Goal: Task Accomplishment & Management: Complete application form

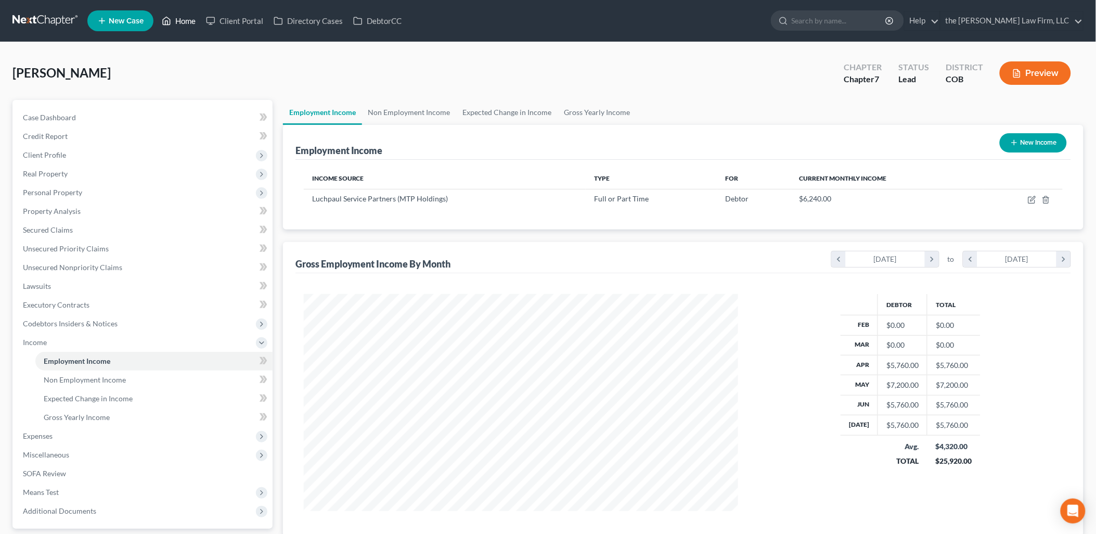
scroll to position [217, 455]
click at [196, 19] on link "Home" at bounding box center [179, 20] width 44 height 19
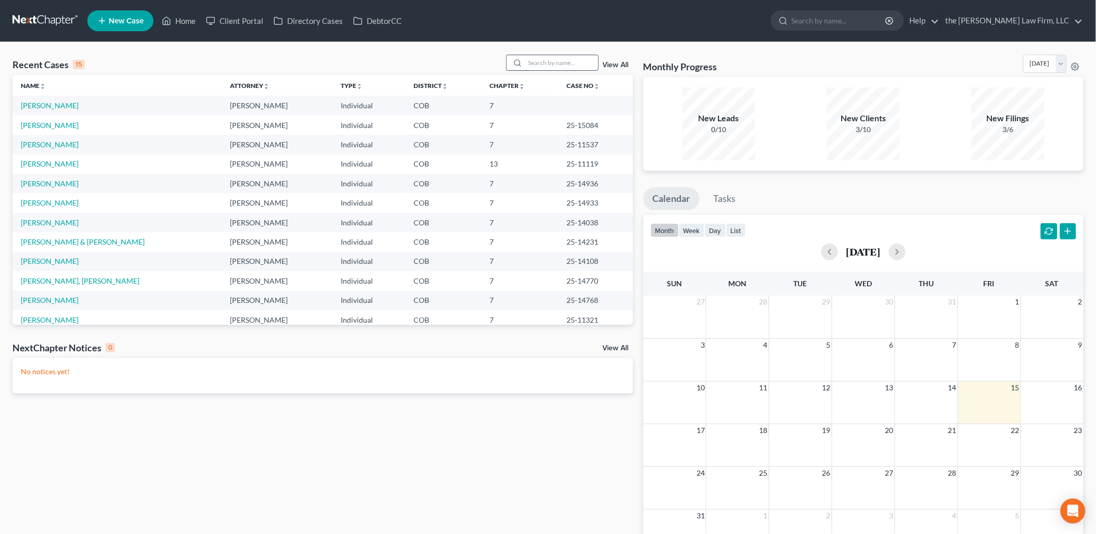
click at [549, 63] on input "search" at bounding box center [562, 62] width 73 height 15
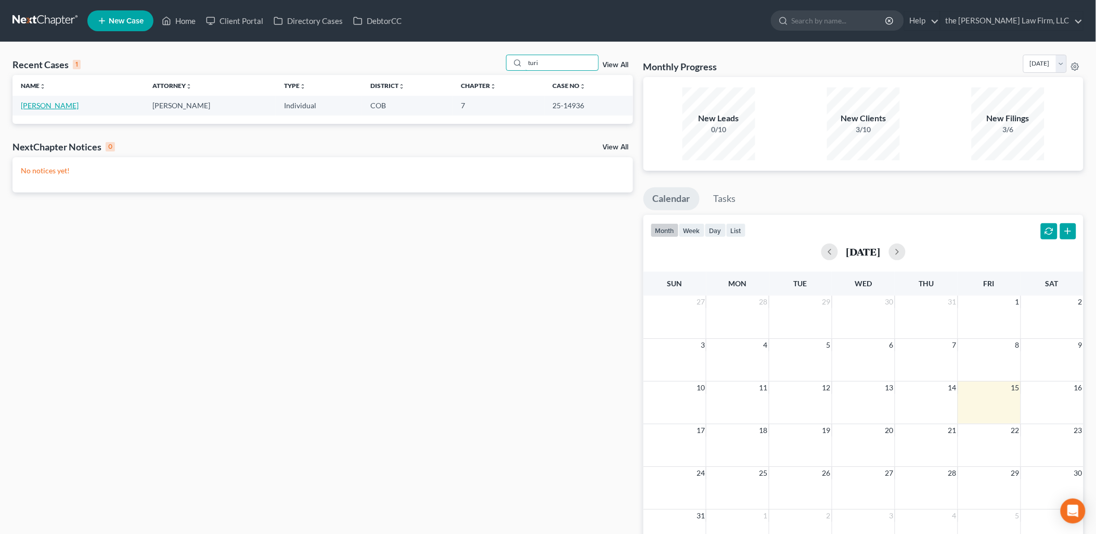
type input "turi"
click at [40, 104] on link "[PERSON_NAME]" at bounding box center [50, 105] width 58 height 9
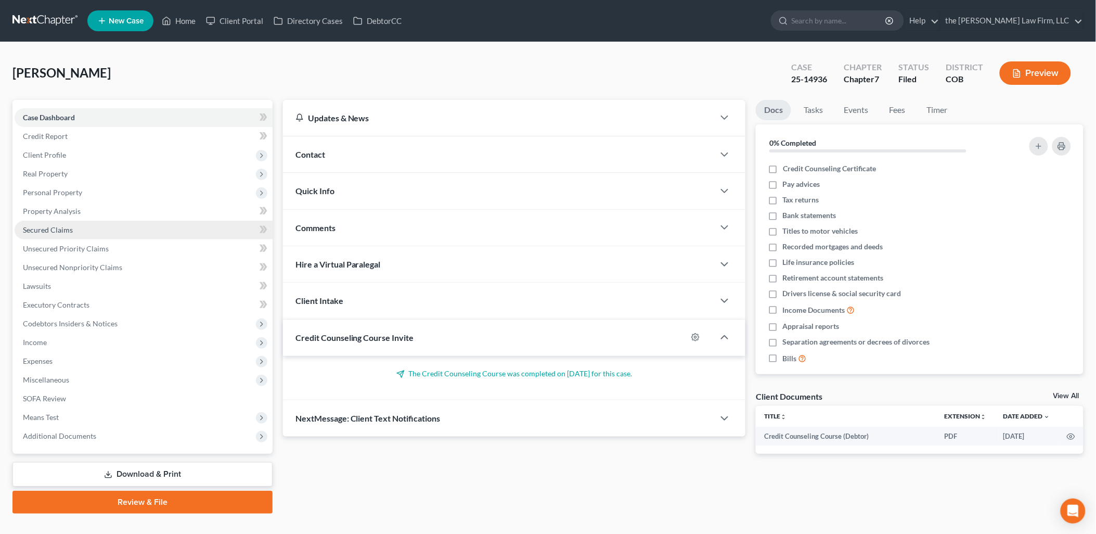
click at [64, 232] on span "Secured Claims" at bounding box center [48, 229] width 50 height 9
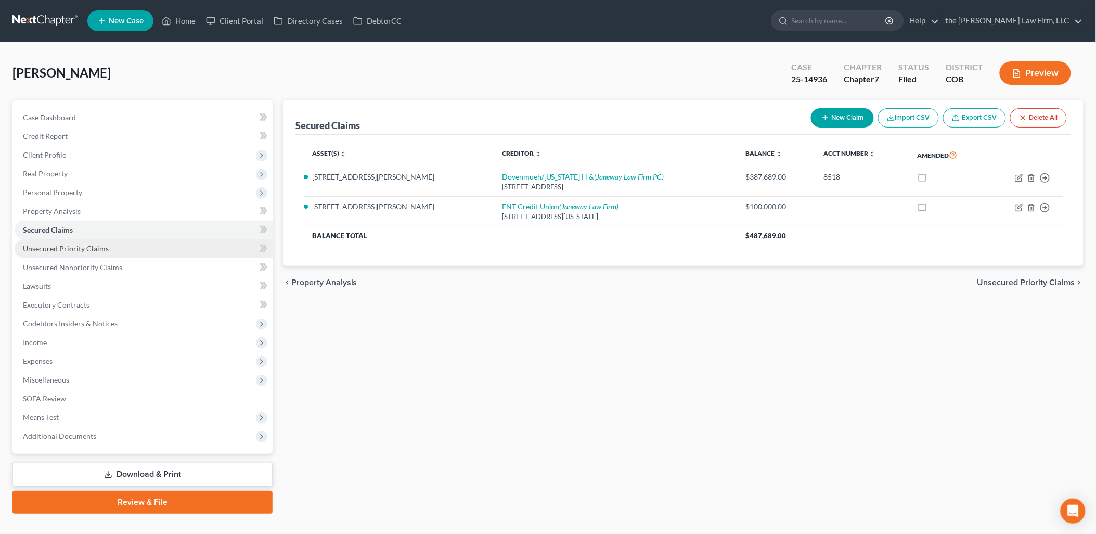
click at [68, 246] on span "Unsecured Priority Claims" at bounding box center [66, 248] width 86 height 9
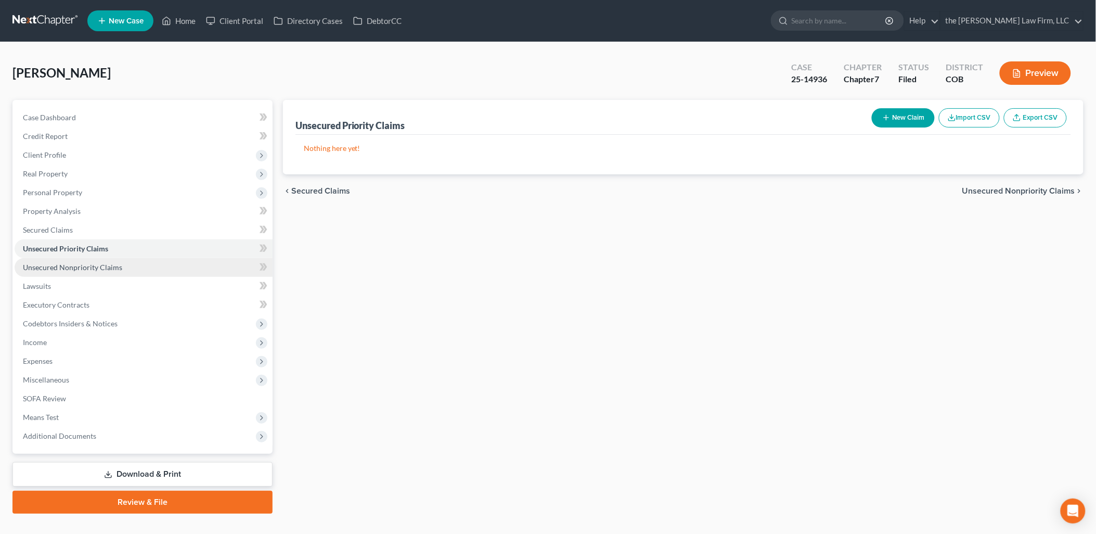
click at [70, 263] on span "Unsecured Nonpriority Claims" at bounding box center [72, 267] width 99 height 9
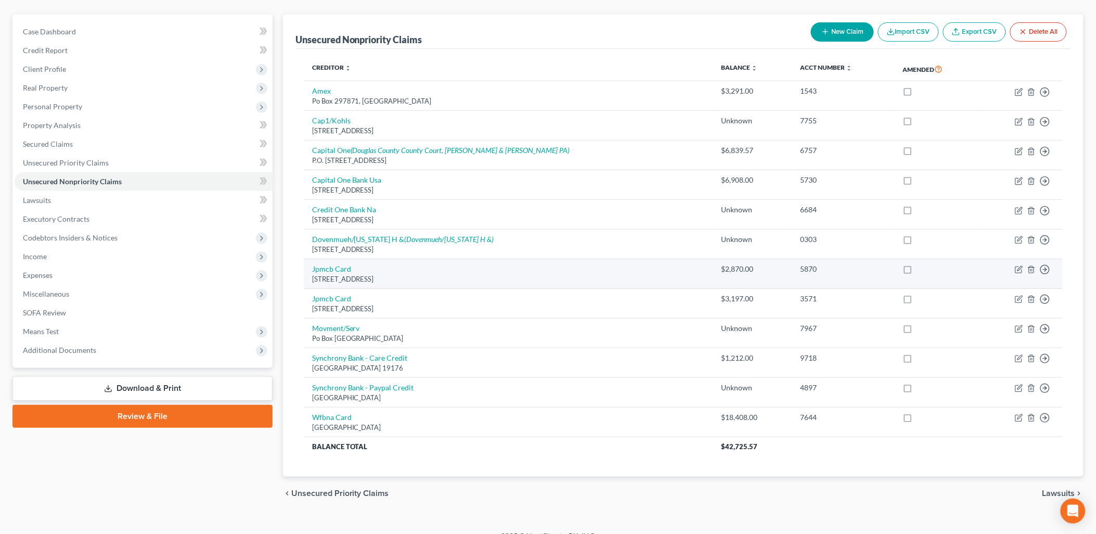
scroll to position [101, 0]
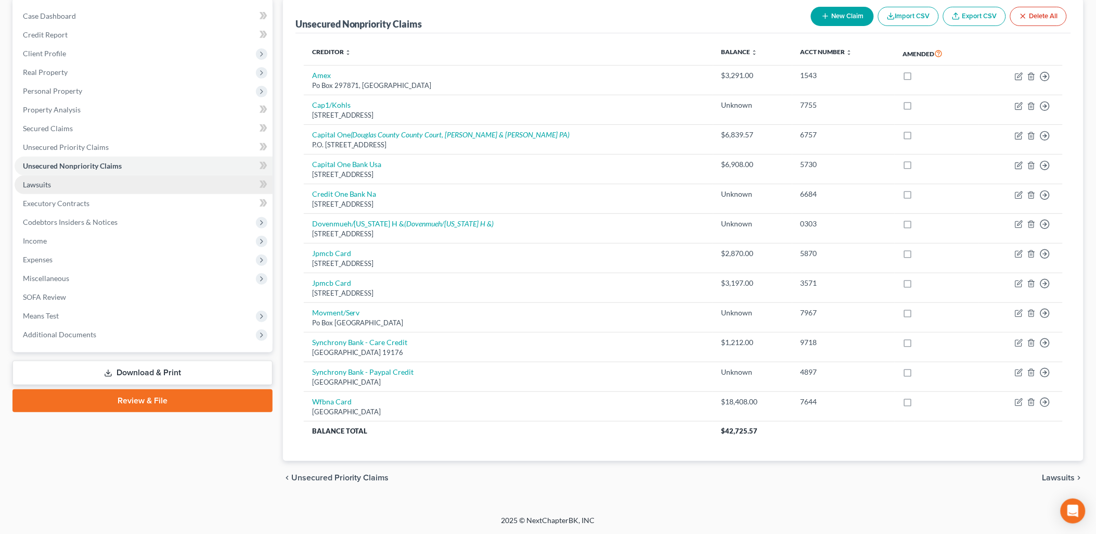
click at [74, 180] on link "Lawsuits" at bounding box center [144, 184] width 258 height 19
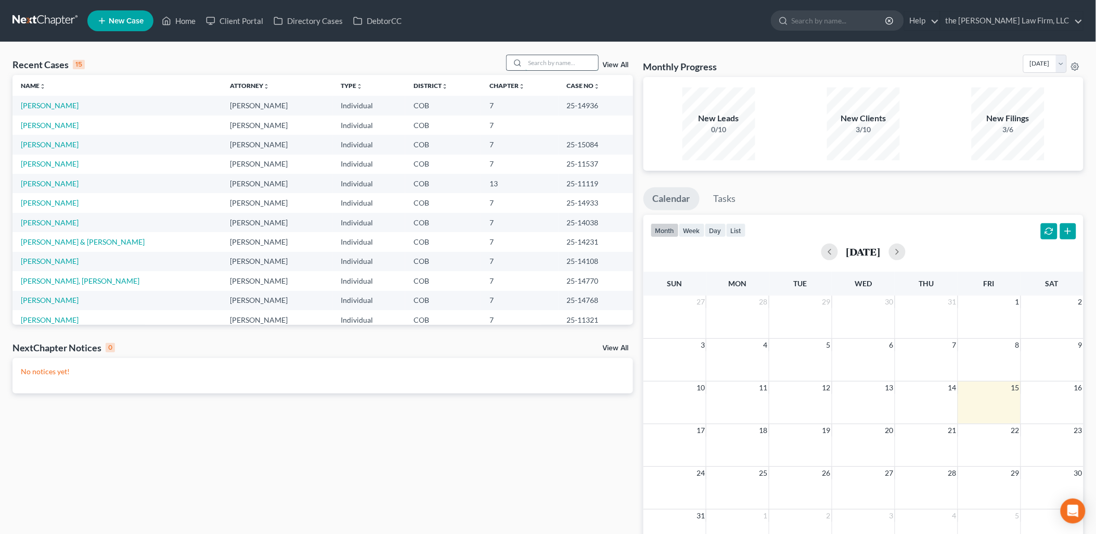
click at [551, 56] on input "search" at bounding box center [562, 62] width 73 height 15
type input "turic"
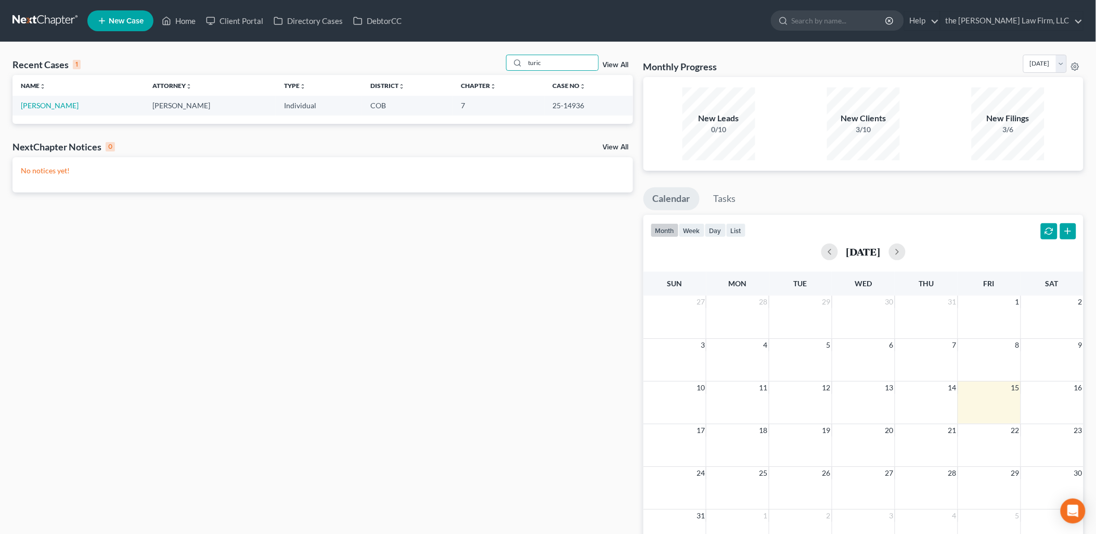
click at [45, 100] on td "[PERSON_NAME]" at bounding box center [78, 105] width 132 height 19
click at [47, 102] on link "[PERSON_NAME]" at bounding box center [50, 105] width 58 height 9
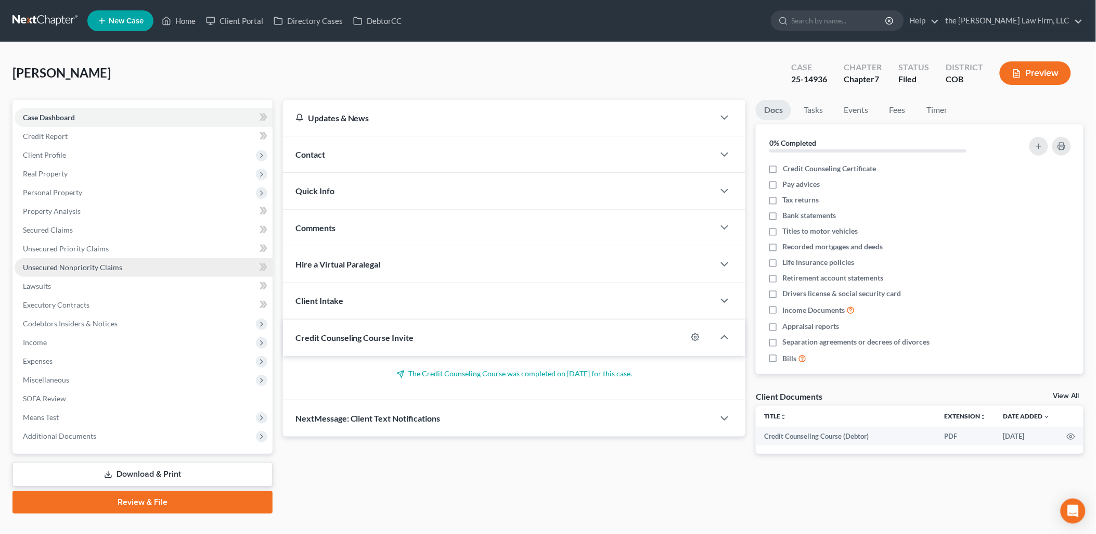
click at [89, 260] on link "Unsecured Nonpriority Claims" at bounding box center [144, 267] width 258 height 19
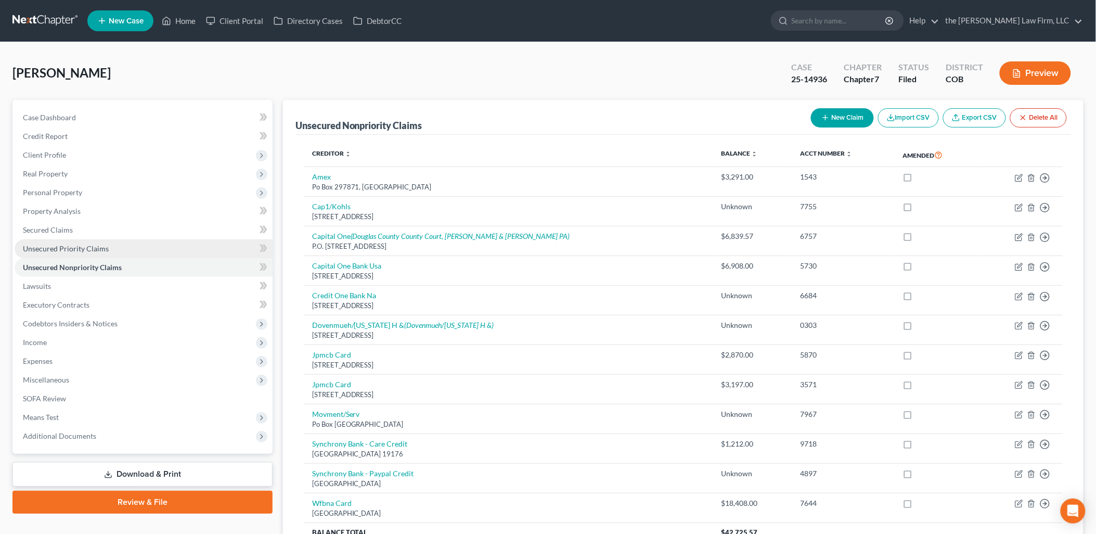
click at [41, 247] on span "Unsecured Priority Claims" at bounding box center [66, 248] width 86 height 9
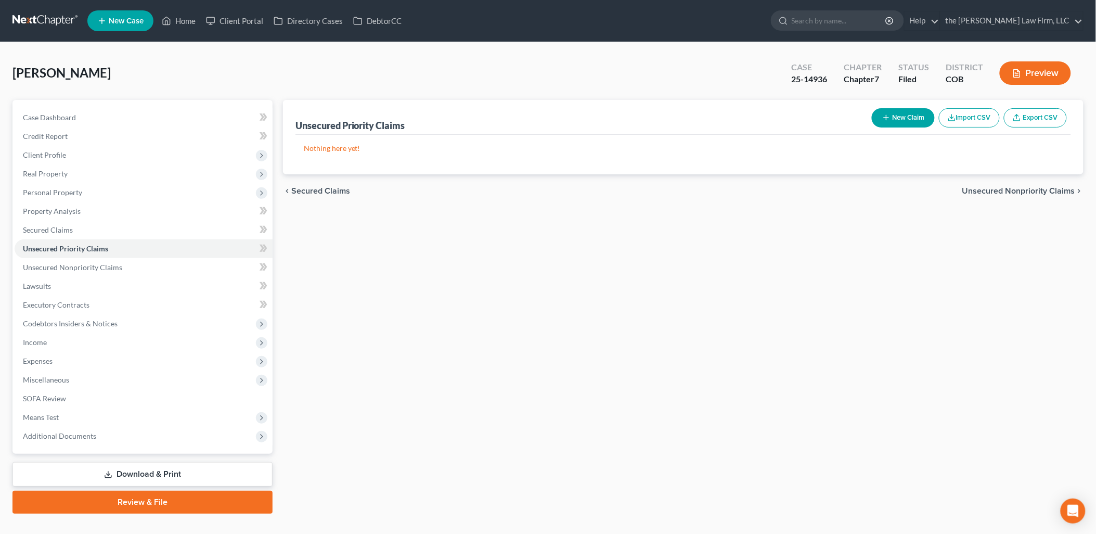
click at [909, 113] on button "New Claim" at bounding box center [903, 117] width 63 height 19
select select "0"
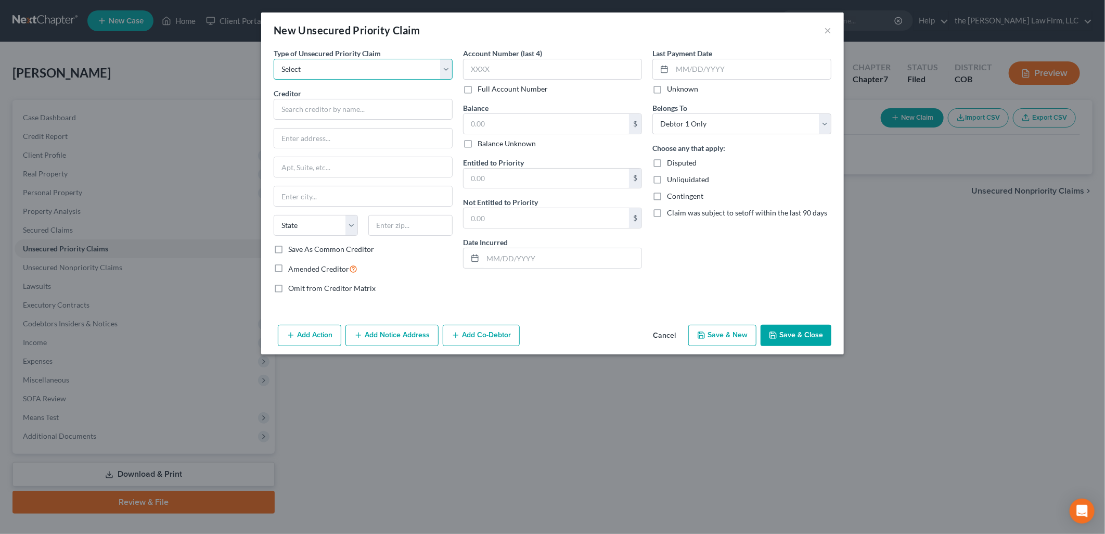
click at [368, 64] on select "Select Taxes & Other Government Units Domestic Support Obligations Extensions o…" at bounding box center [363, 69] width 179 height 21
select select "0"
click at [274, 59] on select "Select Taxes & Other Government Units Domestic Support Obligations Extensions o…" at bounding box center [363, 69] width 179 height 21
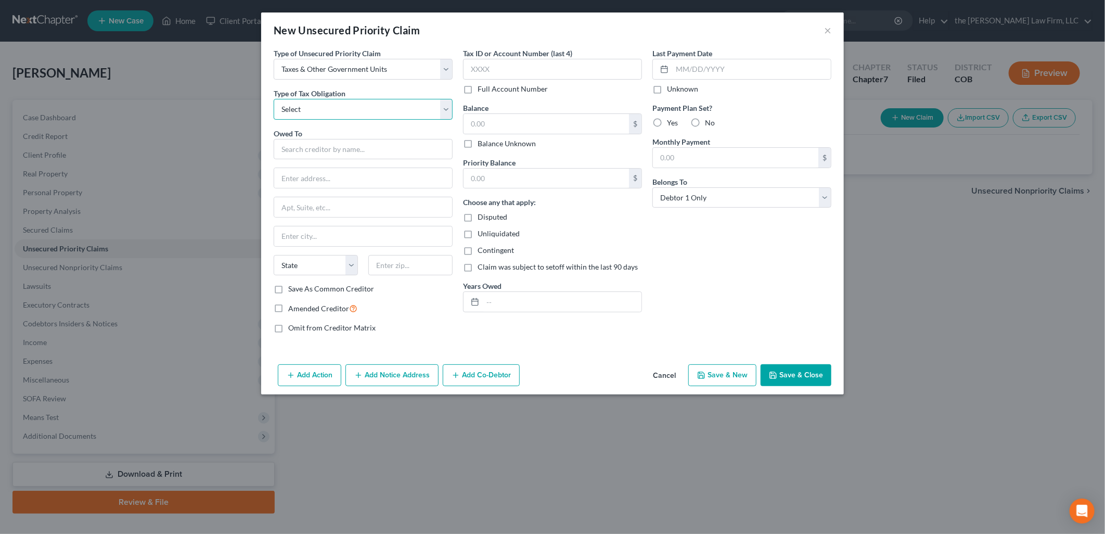
click at [358, 108] on select "Select Federal City State Franchise Tax Board Other" at bounding box center [363, 109] width 179 height 21
select select "0"
click at [274, 99] on select "Select Federal City State Franchise Tax Board Other" at bounding box center [363, 109] width 179 height 21
click at [311, 150] on input "text" at bounding box center [363, 149] width 179 height 21
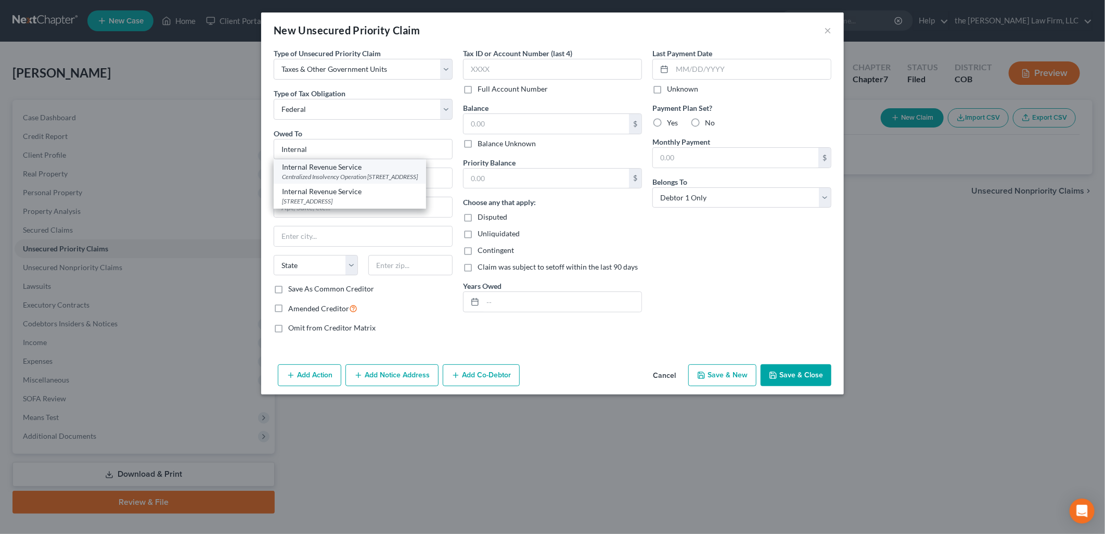
click at [304, 170] on div "Internal Revenue Service" at bounding box center [350, 167] width 136 height 10
type input "Internal Revenue Service"
type input "Centralized Insolvency Operation"
type input "PO Box 7346"
type input "Philadelphia"
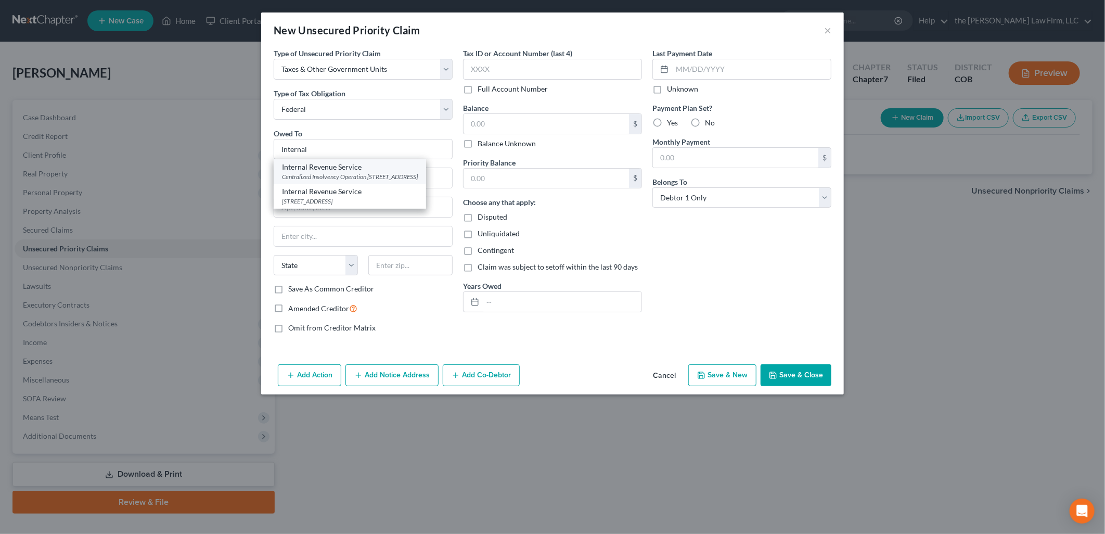
select select "39"
type input "19101"
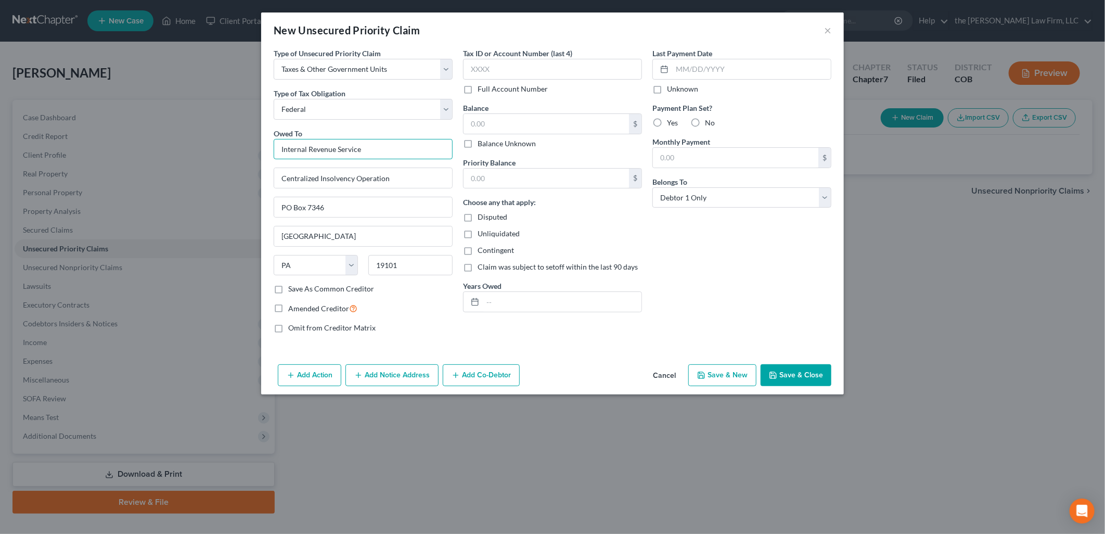
click at [397, 149] on input "Internal Revenue Service" at bounding box center [363, 149] width 179 height 21
click at [506, 123] on input "text" at bounding box center [546, 124] width 165 height 20
click at [504, 175] on input "text" at bounding box center [546, 179] width 165 height 20
type input "19,241.20"
click at [555, 170] on input "text" at bounding box center [546, 179] width 165 height 20
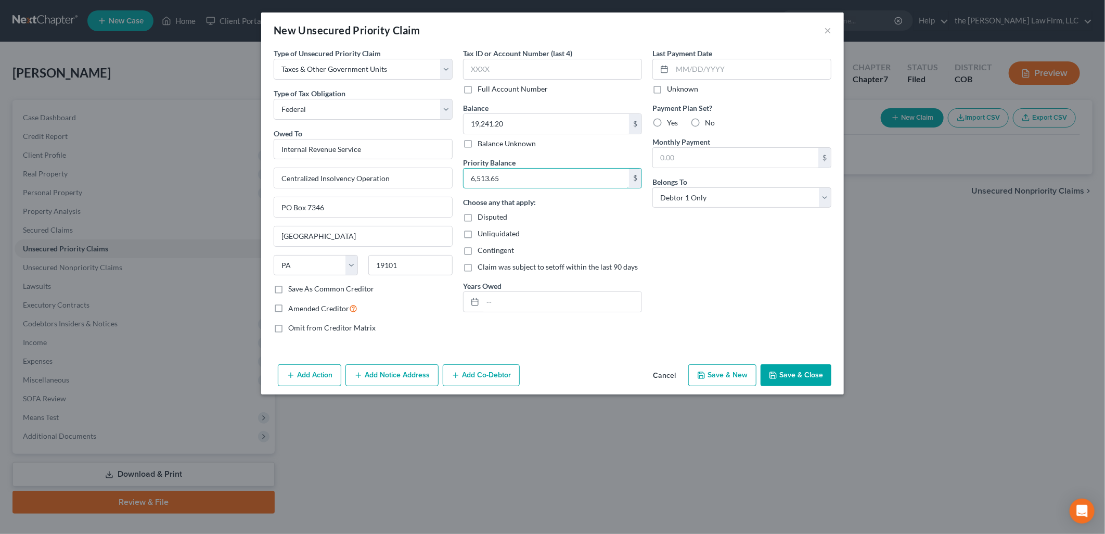
type input "6,513.65"
click at [695, 327] on div "Last Payment Date Unknown Payment Plan Set? Yes No Monthly Payment $ Belongs To…" at bounding box center [741, 195] width 189 height 294
click at [570, 308] on input "text" at bounding box center [562, 302] width 159 height 20
type input "2022 and 2023"
click at [708, 75] on input "text" at bounding box center [751, 69] width 159 height 20
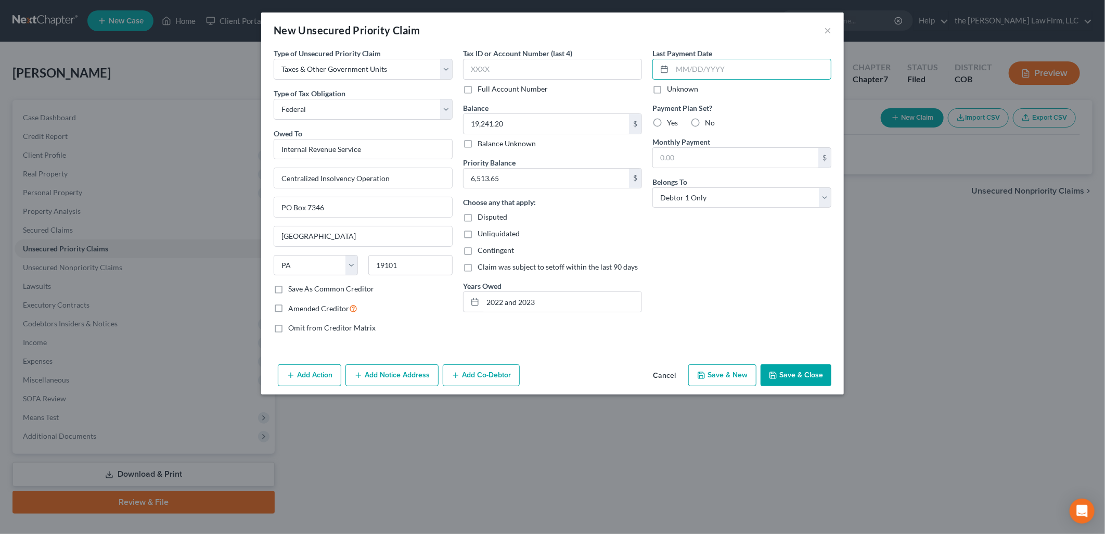
click at [750, 50] on div "Last Payment Date Unknown" at bounding box center [742, 71] width 179 height 46
click at [685, 250] on div "Last Payment Date Unknown Payment Plan Set? Yes No Monthly Payment $ Belongs To…" at bounding box center [741, 195] width 189 height 294
click at [708, 190] on select "Select Debtor 1 Only Debtor 2 Only Debtor 1 And Debtor 2 Only At Least One Of T…" at bounding box center [742, 197] width 179 height 21
select select "3"
click at [653, 187] on select "Select Debtor 1 Only Debtor 2 Only Debtor 1 And Debtor 2 Only At Least One Of T…" at bounding box center [742, 197] width 179 height 21
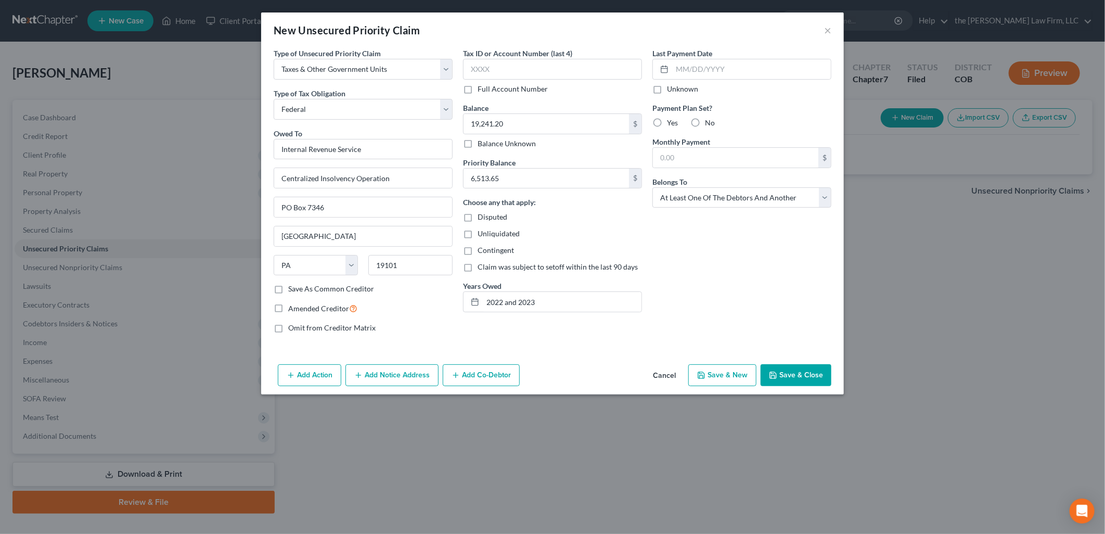
drag, startPoint x: 780, startPoint y: 375, endPoint x: 783, endPoint y: 379, distance: 5.5
click at [779, 374] on button "Save & Close" at bounding box center [796, 375] width 71 height 22
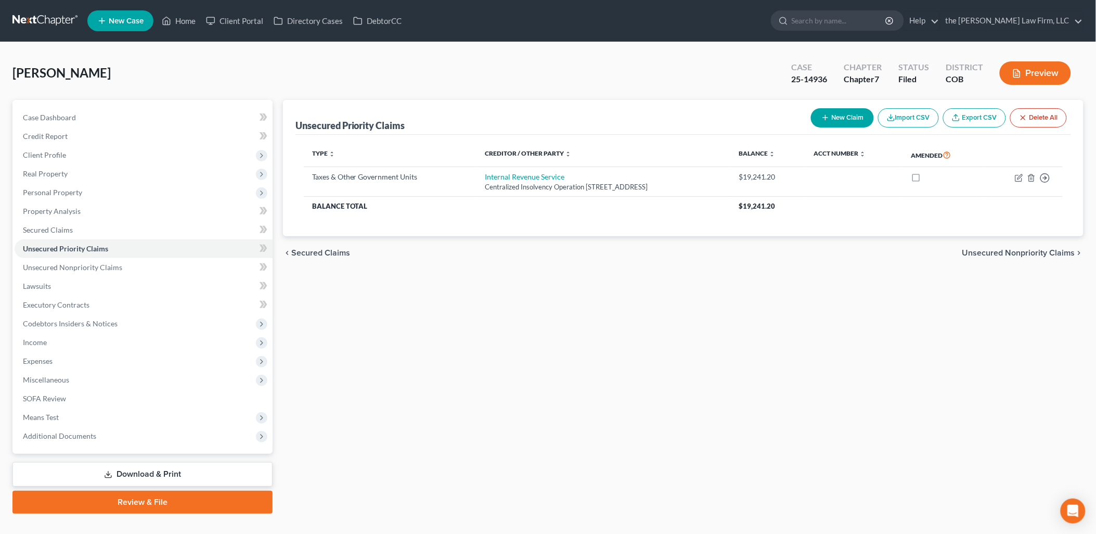
click at [533, 281] on div "Unsecured Priority Claims New Claim Import CSV Export CSV Delete All Type expan…" at bounding box center [683, 307] width 811 height 414
